Goal: Task Accomplishment & Management: Complete application form

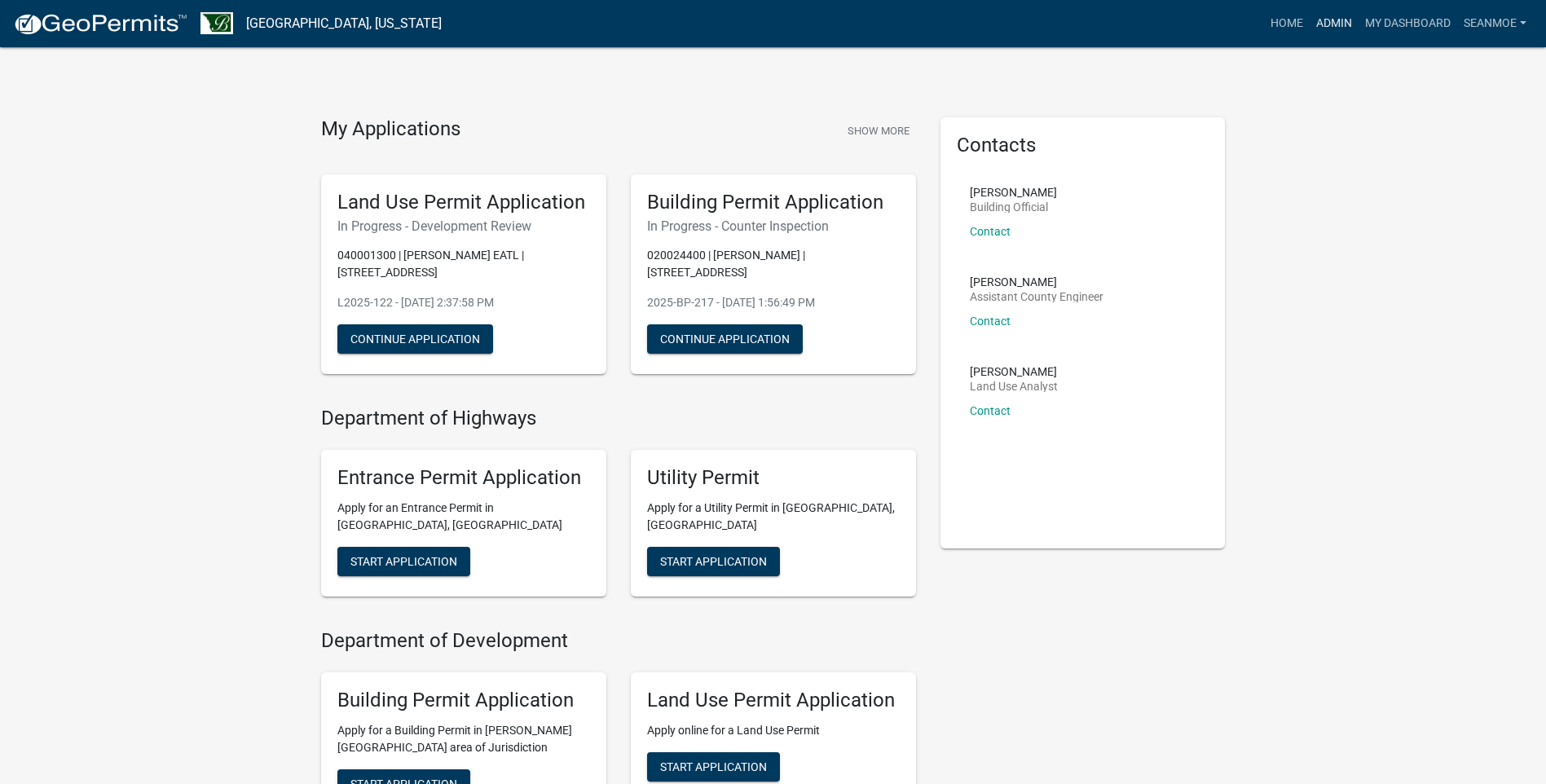
click at [1336, 19] on link "Admin" at bounding box center [1335, 24] width 49 height 31
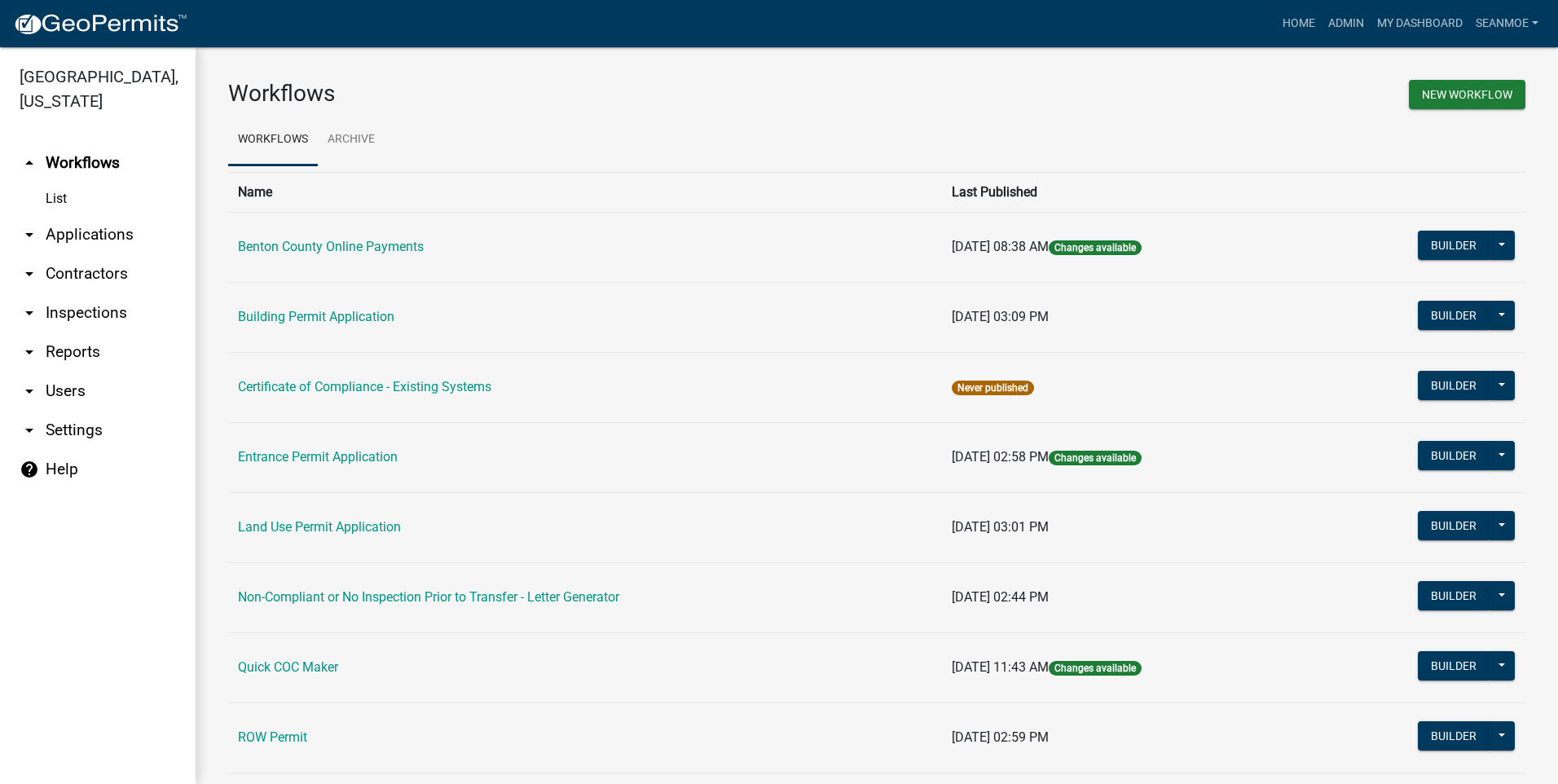
click at [98, 233] on link "arrow_drop_down Applications" at bounding box center [97, 234] width 196 height 39
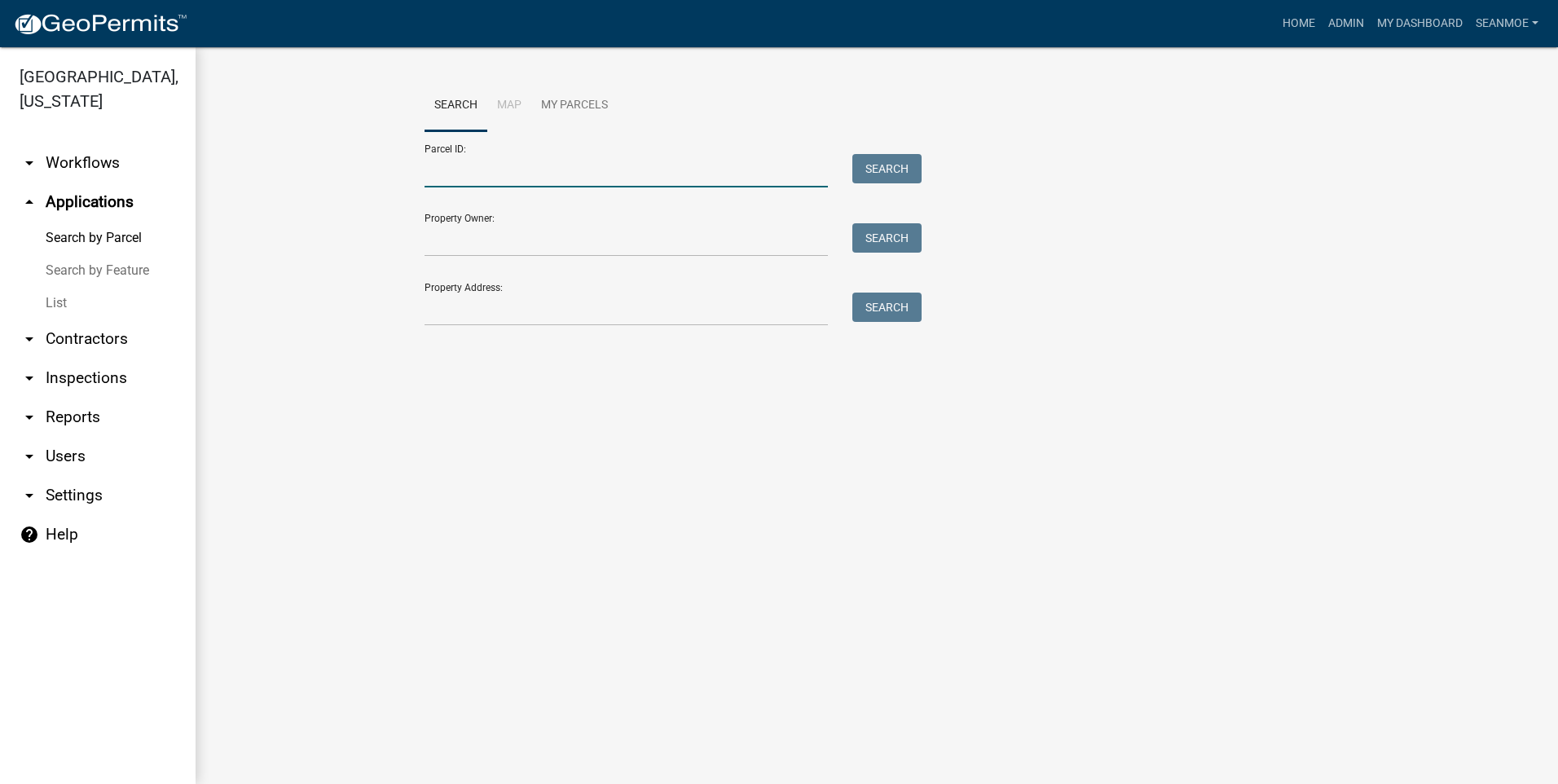
click at [479, 174] on input "Parcel ID:" at bounding box center [626, 170] width 403 height 34
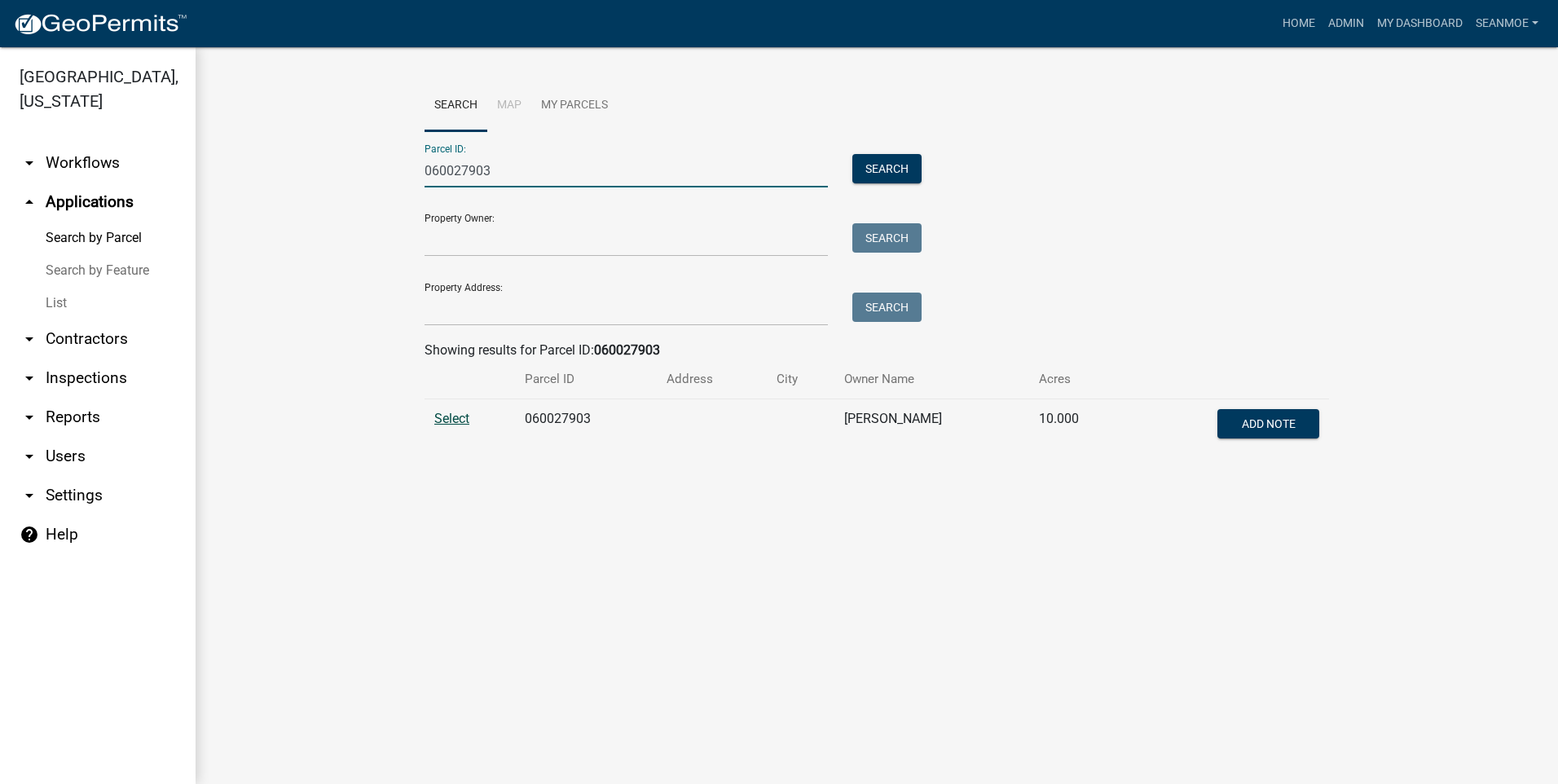
type input "060027903"
click at [456, 422] on span "Select" at bounding box center [452, 418] width 35 height 15
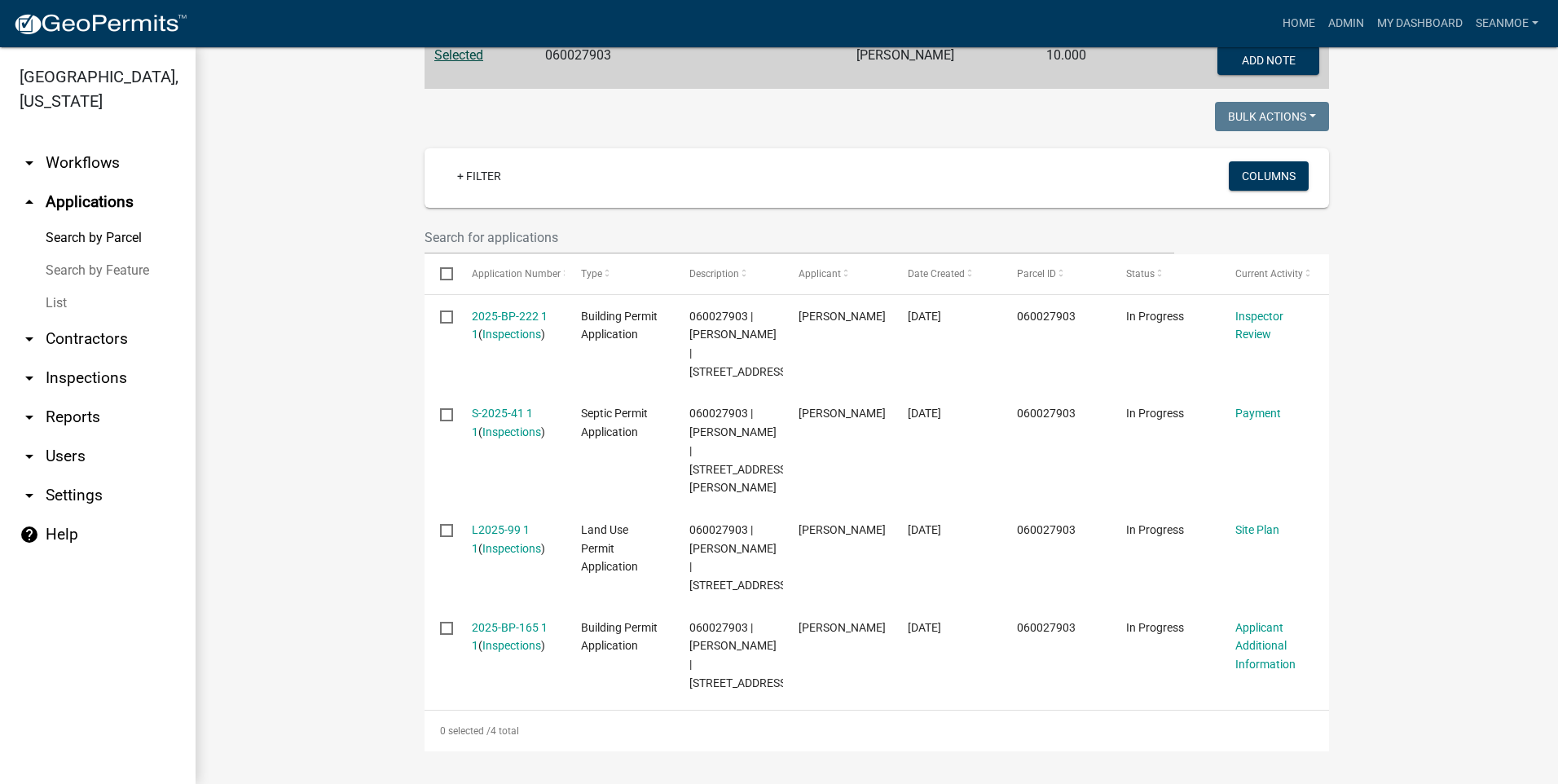
scroll to position [419, 0]
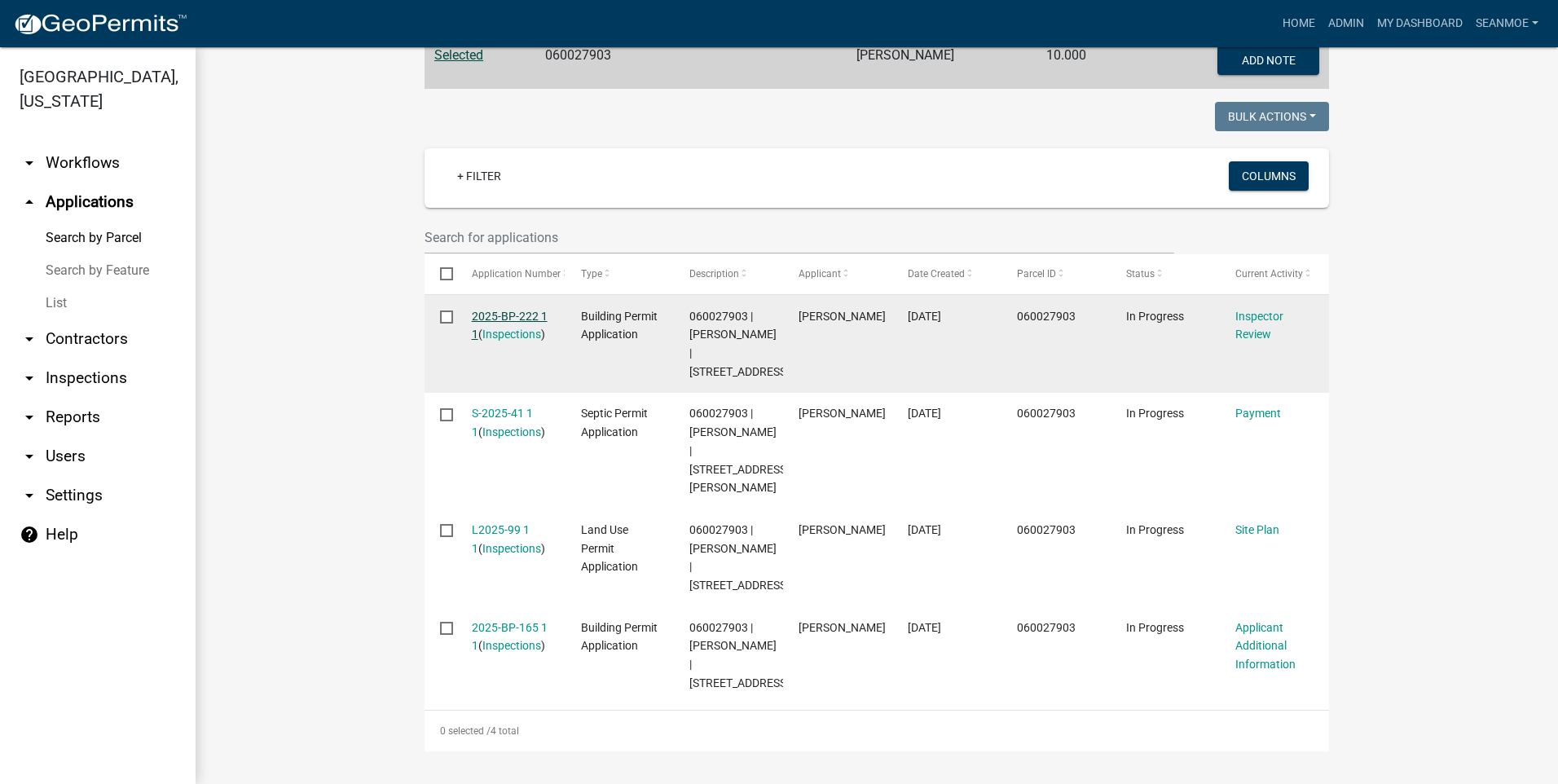
click at [517, 310] on link "2025-BP-222 1 1" at bounding box center [509, 325] width 76 height 32
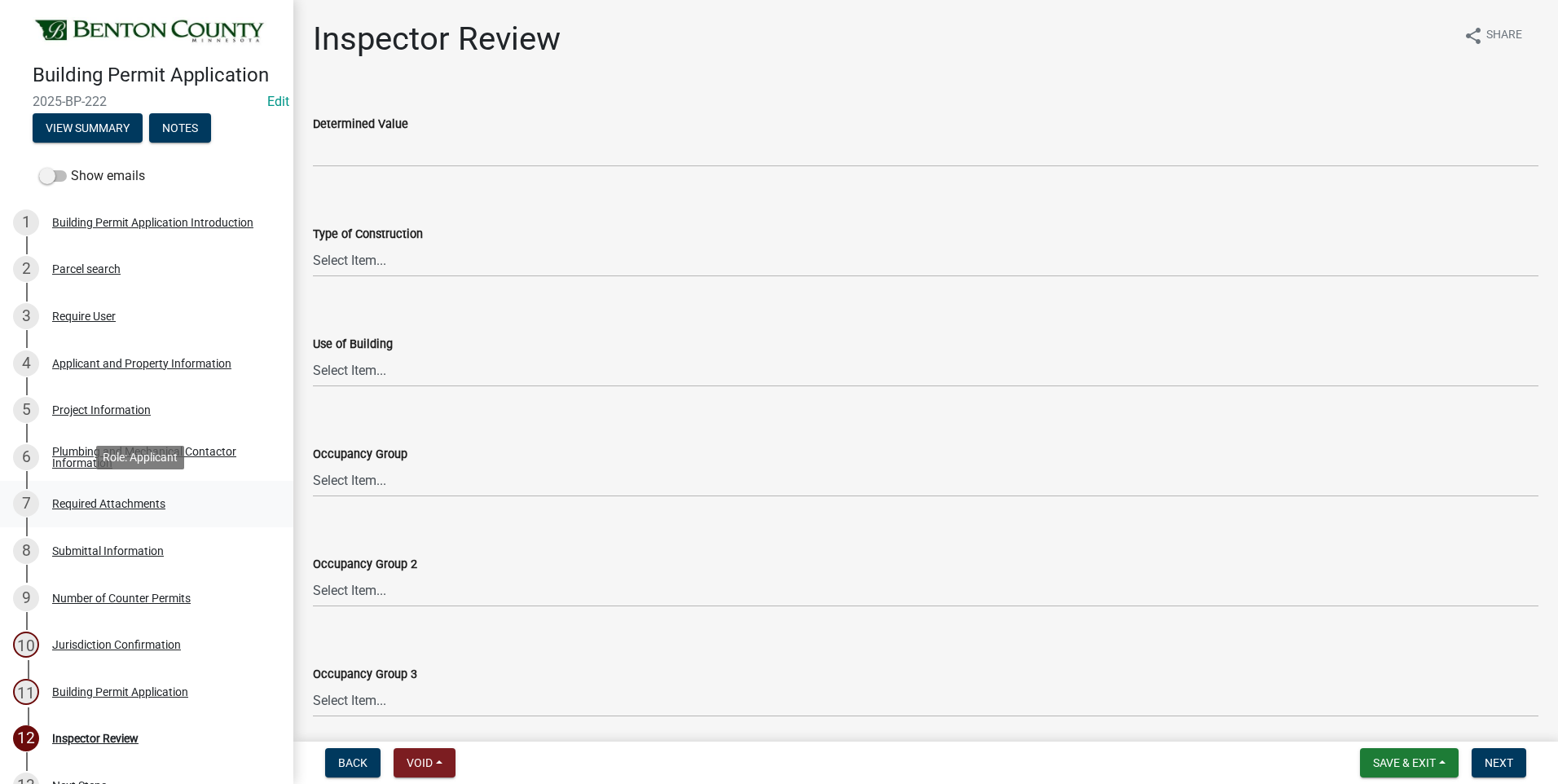
click at [117, 507] on div "Required Attachments" at bounding box center [108, 504] width 113 height 12
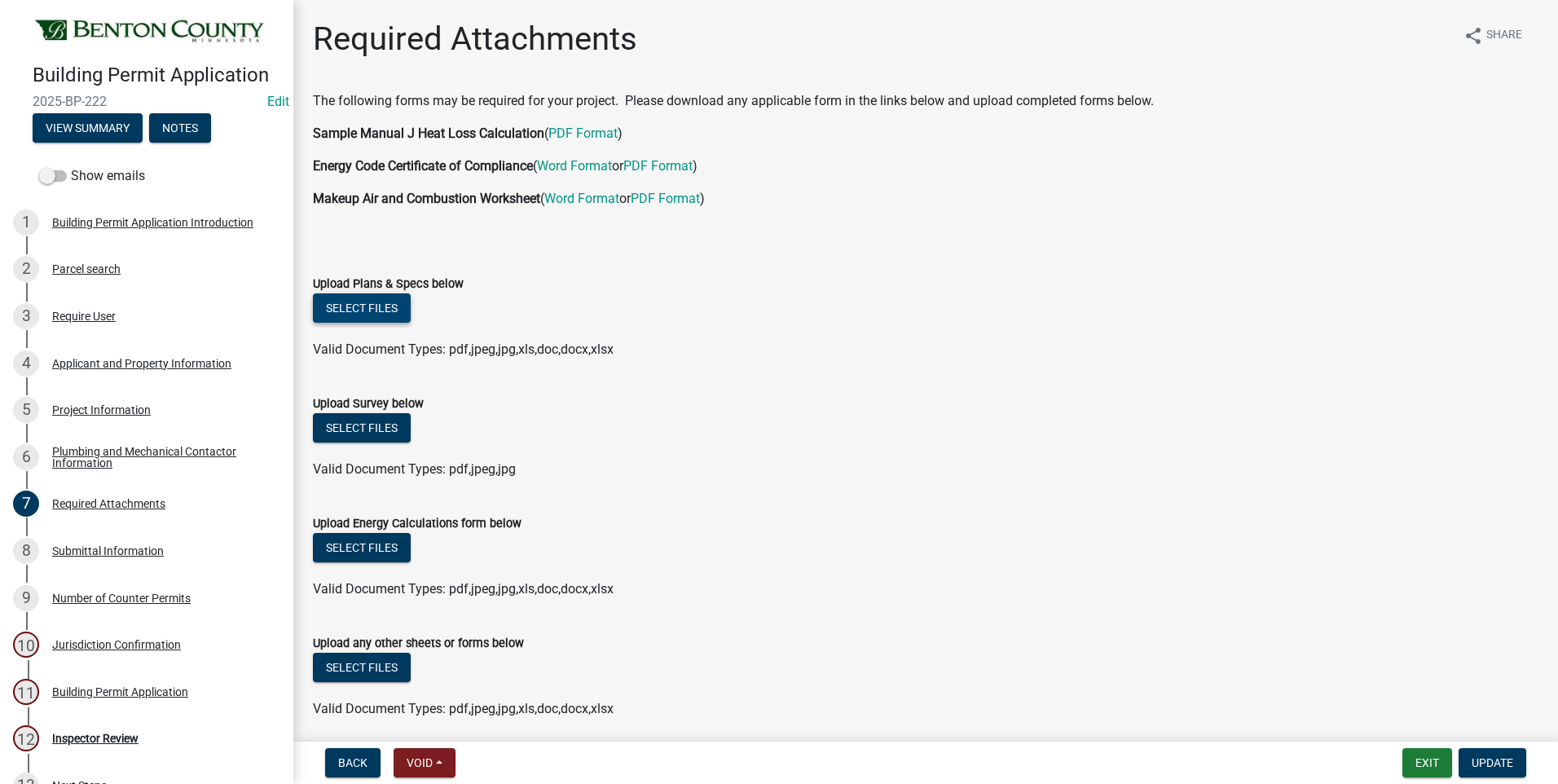
click at [370, 304] on button "Select files" at bounding box center [361, 308] width 97 height 29
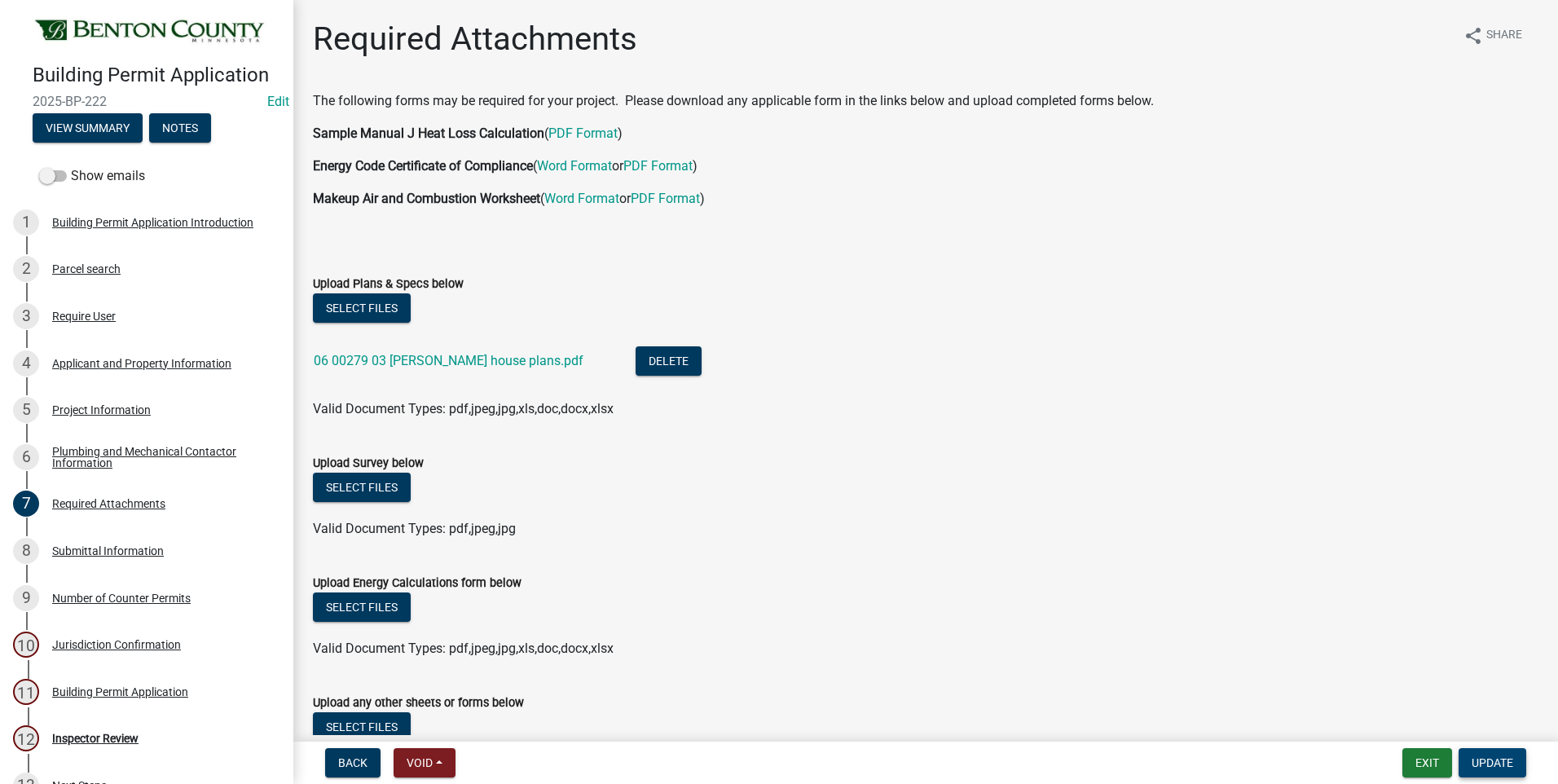
click at [1501, 759] on span "Update" at bounding box center [1492, 762] width 42 height 13
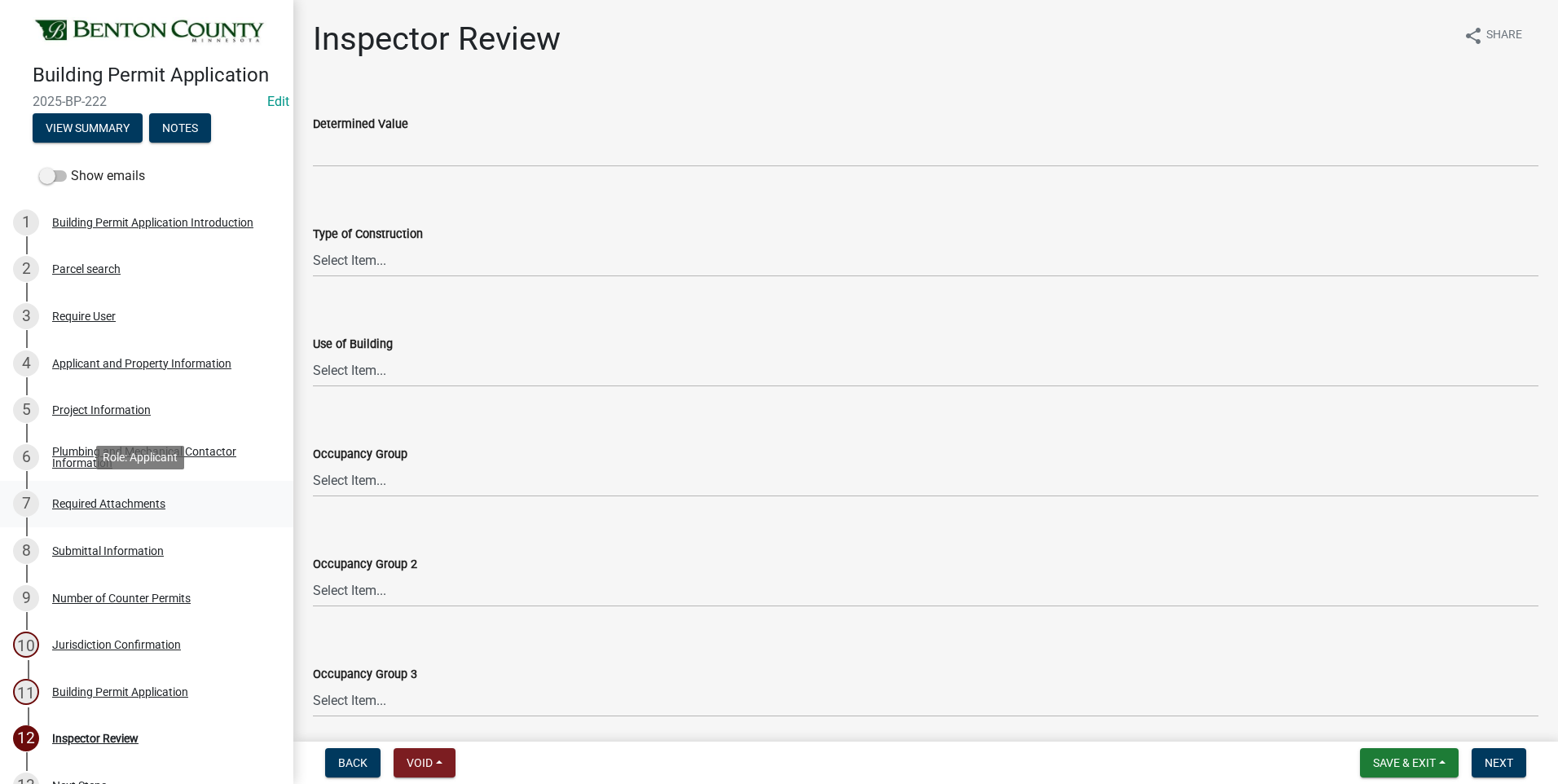
click at [139, 500] on div "Required Attachments" at bounding box center [108, 504] width 113 height 12
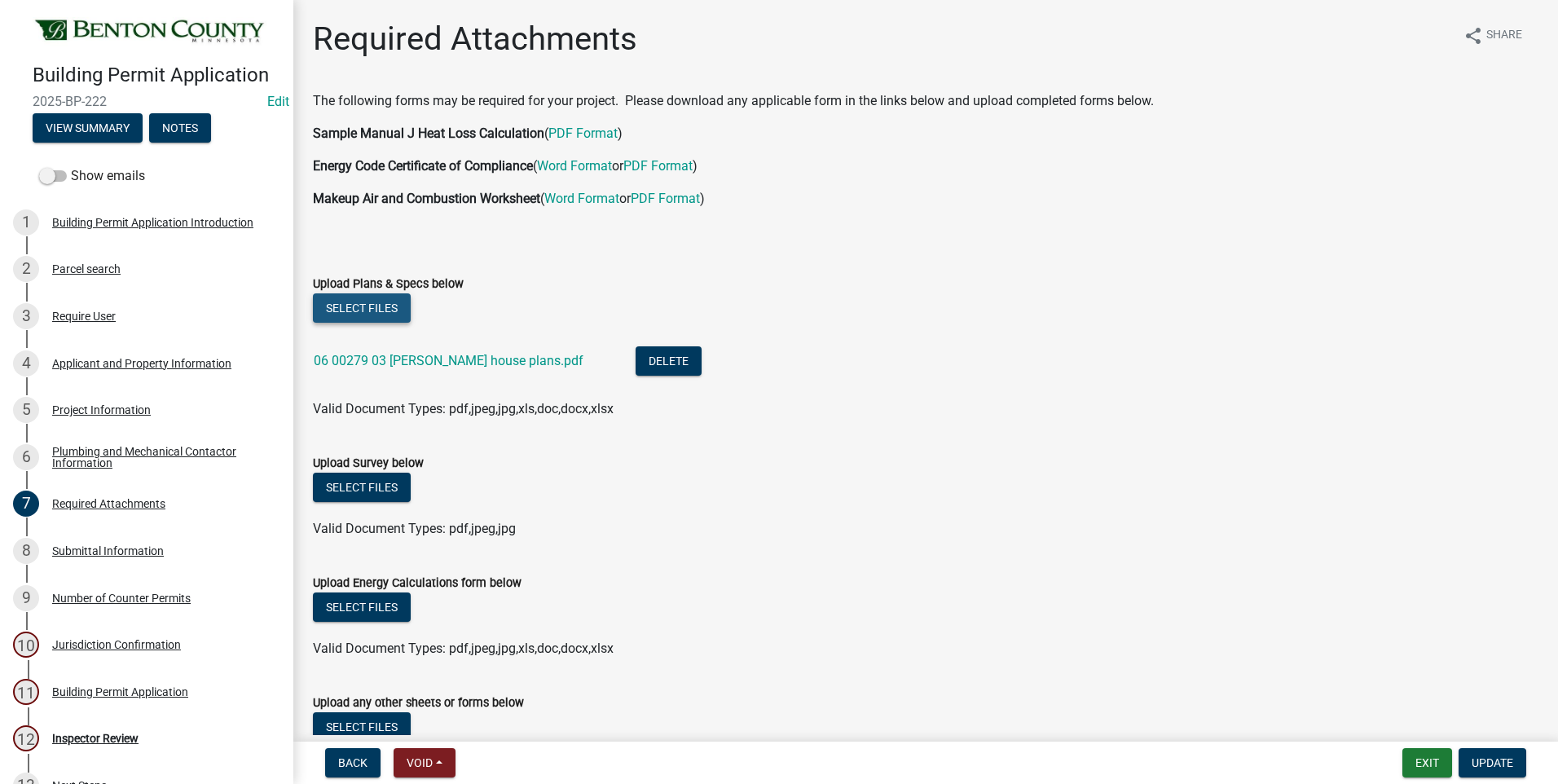
click at [379, 300] on button "Select files" at bounding box center [361, 308] width 97 height 29
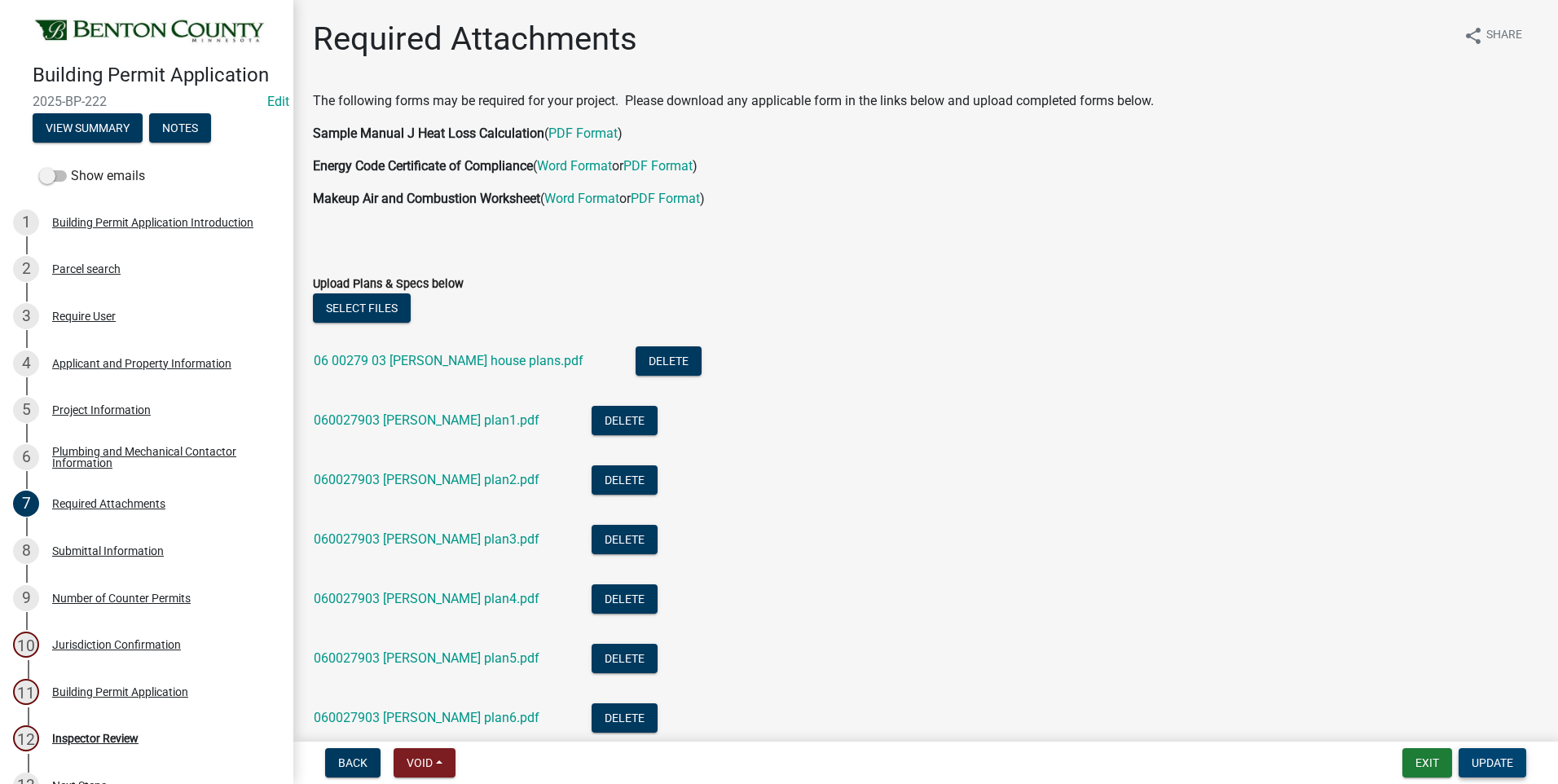
click at [1487, 764] on span "Update" at bounding box center [1492, 762] width 42 height 13
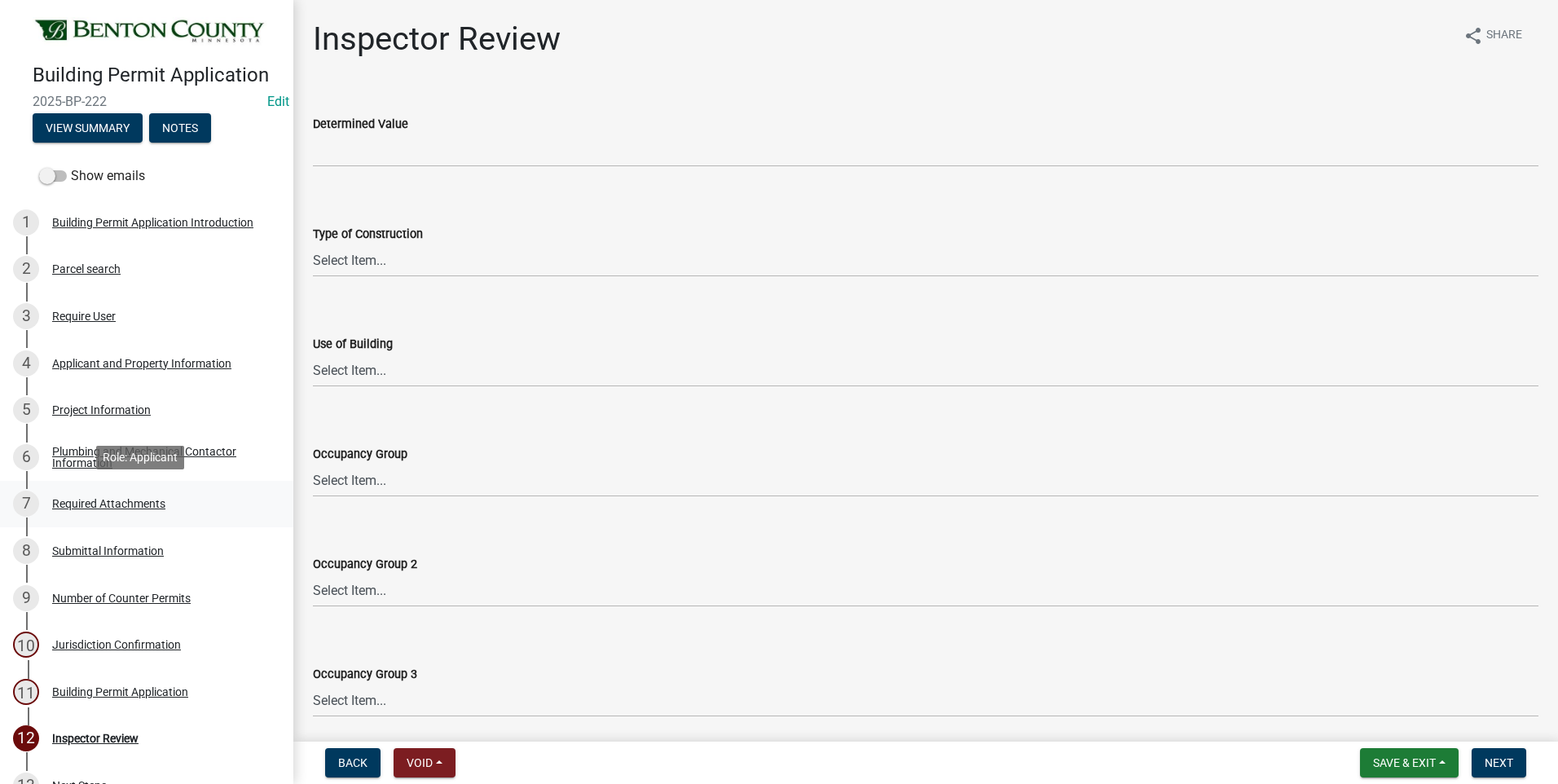
click at [136, 502] on div "Required Attachments" at bounding box center [108, 504] width 113 height 12
click at [97, 361] on div "Applicant and Property Information" at bounding box center [141, 363] width 179 height 12
